Goal: Browse casually: Explore the website without a specific task or goal

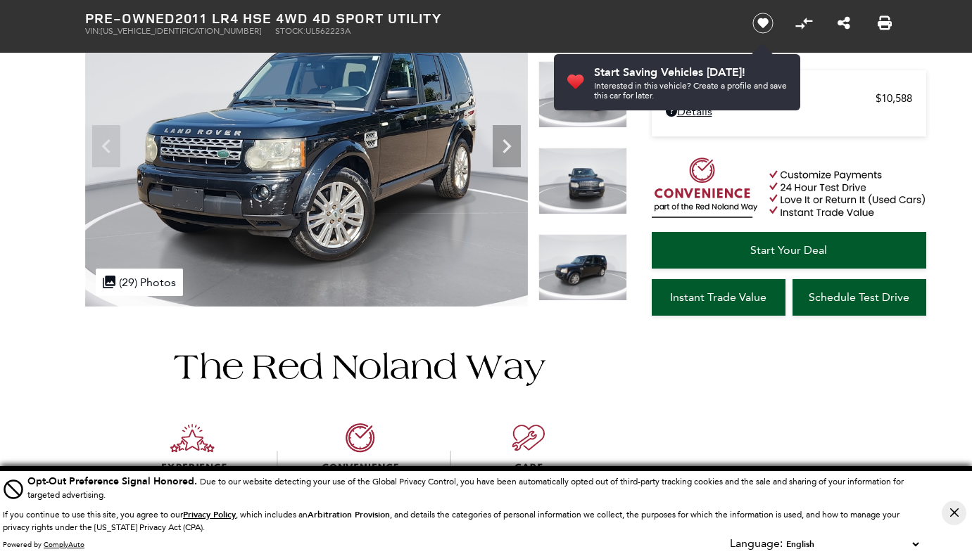
click at [571, 280] on img at bounding box center [582, 267] width 89 height 67
click at [504, 141] on icon "Next" at bounding box center [506, 146] width 8 height 14
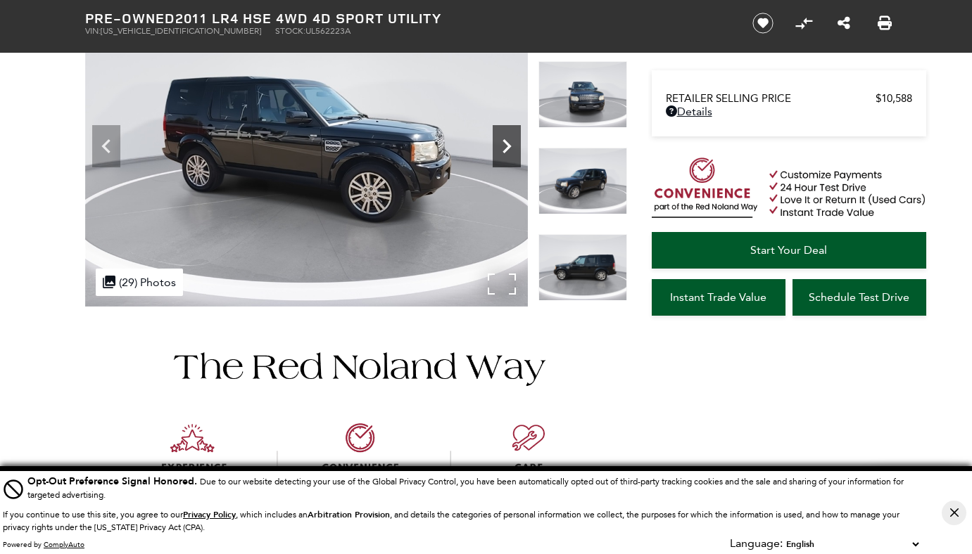
click at [504, 141] on icon "Next" at bounding box center [506, 146] width 8 height 14
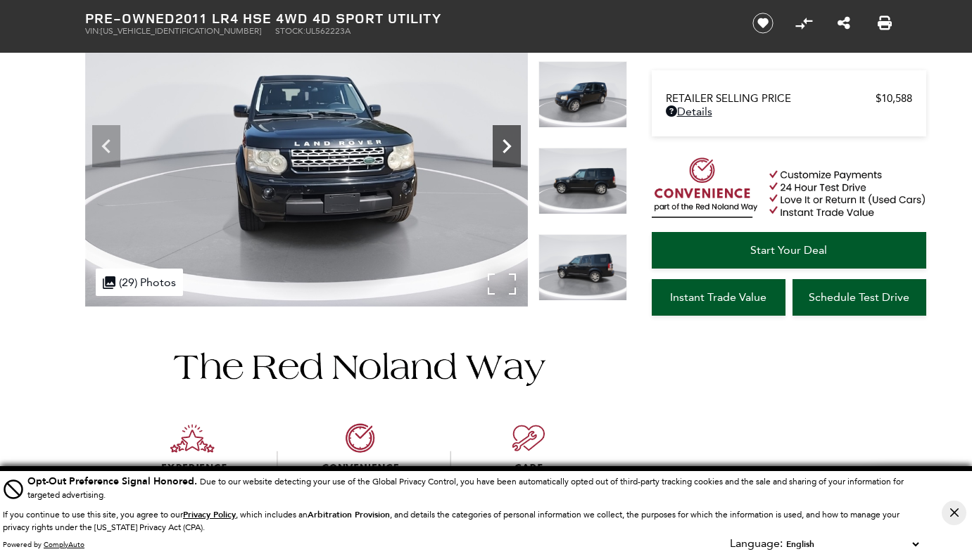
click at [500, 146] on icon "Next" at bounding box center [506, 146] width 28 height 28
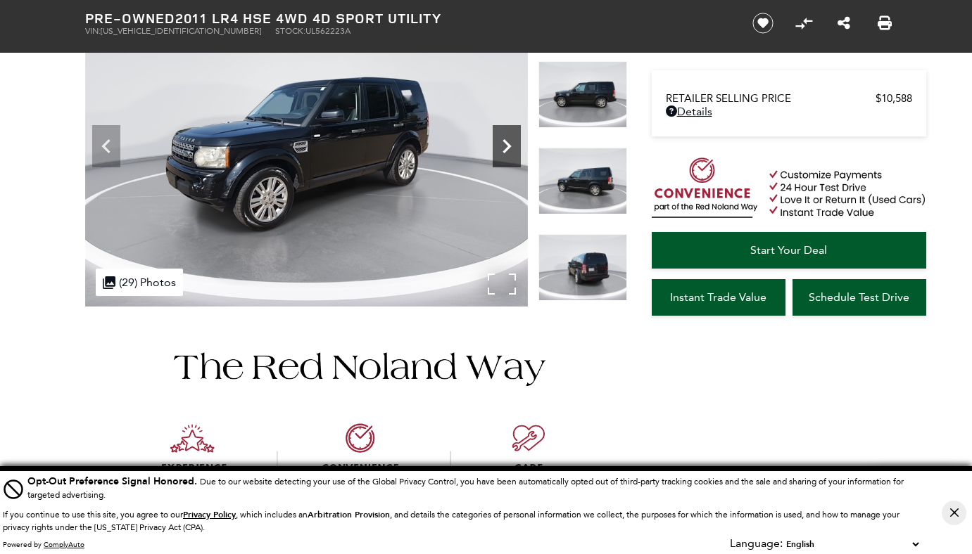
click at [500, 146] on icon "Next" at bounding box center [506, 146] width 28 height 28
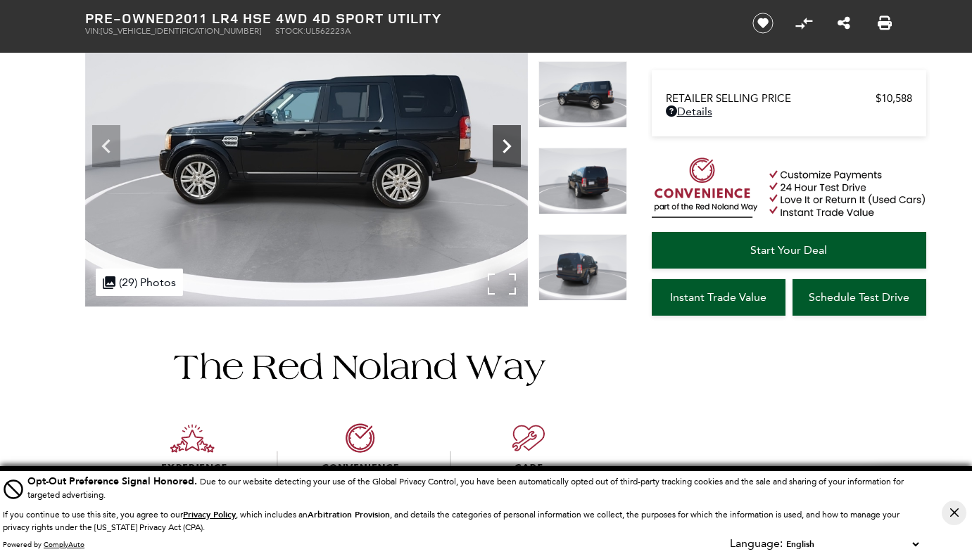
click at [500, 146] on icon "Next" at bounding box center [506, 146] width 28 height 28
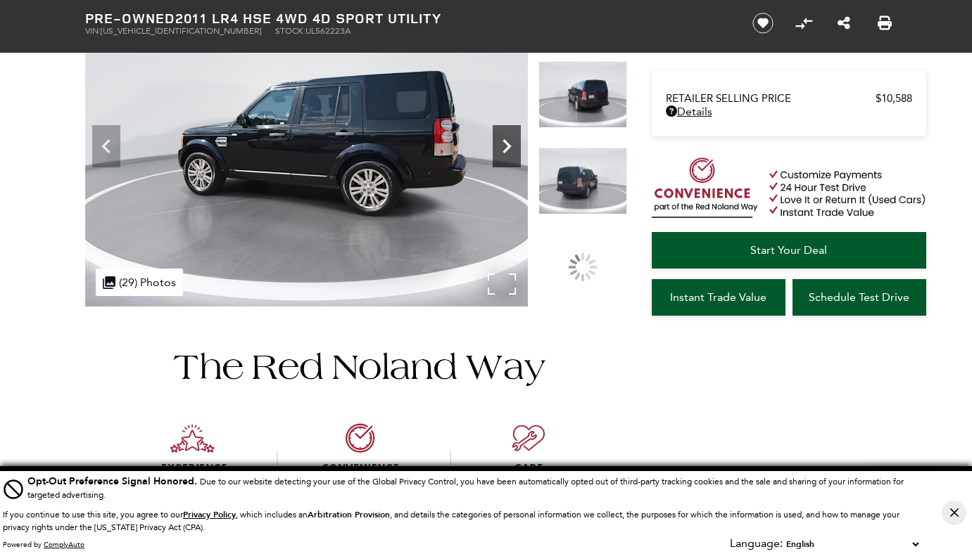
click at [500, 146] on icon "Next" at bounding box center [506, 146] width 28 height 28
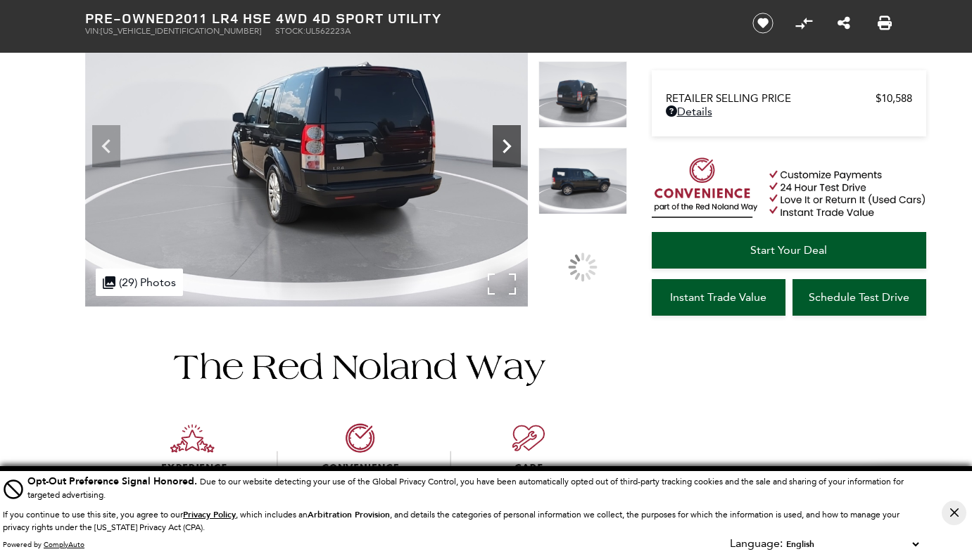
click at [500, 146] on icon "Next" at bounding box center [506, 146] width 28 height 28
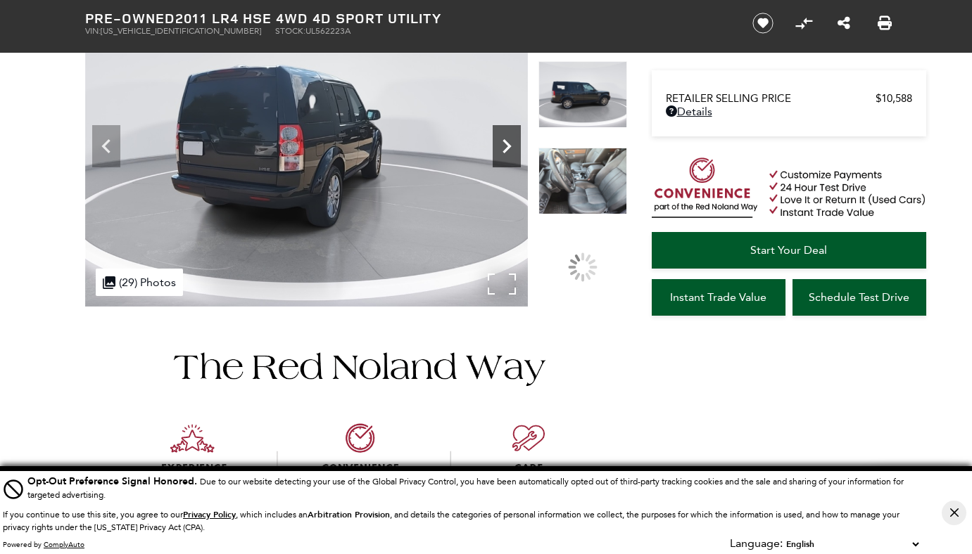
click at [500, 146] on icon "Next" at bounding box center [506, 146] width 28 height 28
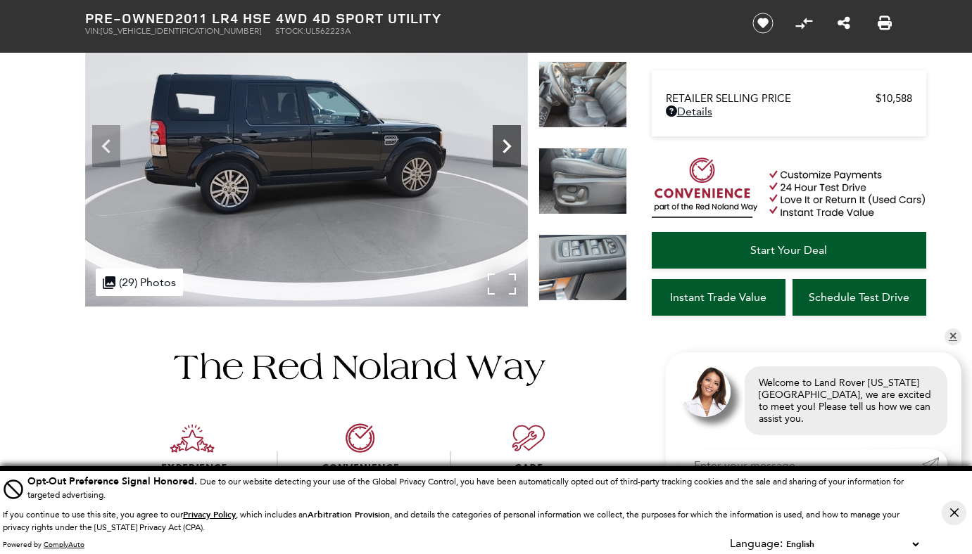
click at [500, 146] on icon "Next" at bounding box center [506, 146] width 28 height 28
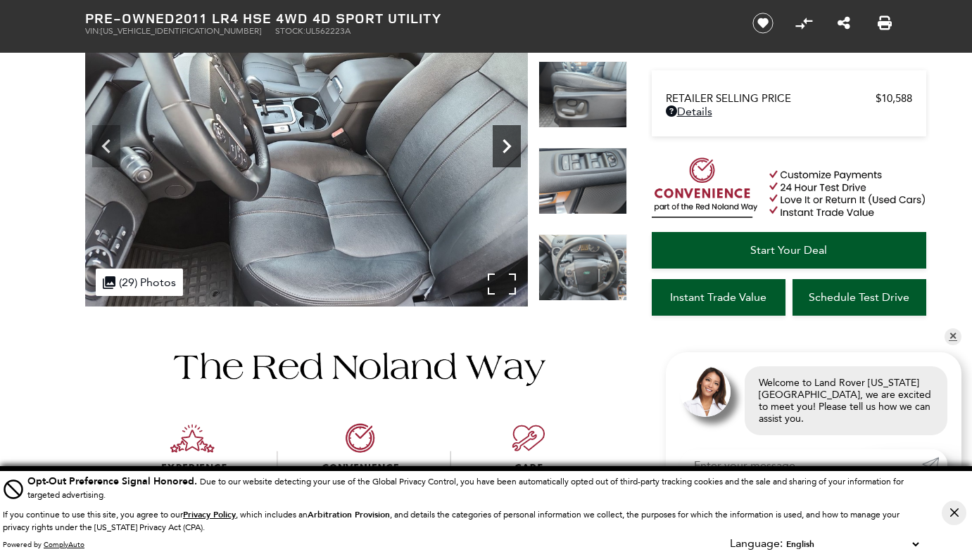
click at [500, 146] on icon "Next" at bounding box center [506, 146] width 28 height 28
